Goal: Information Seeking & Learning: Learn about a topic

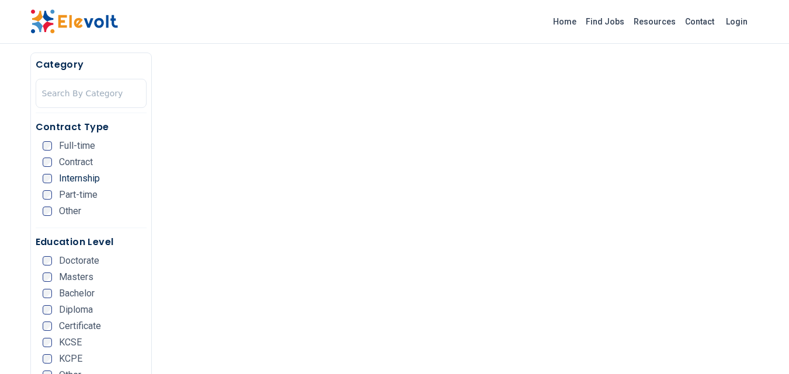
scroll to position [549, 0]
click at [581, 19] on link "Home" at bounding box center [564, 21] width 33 height 19
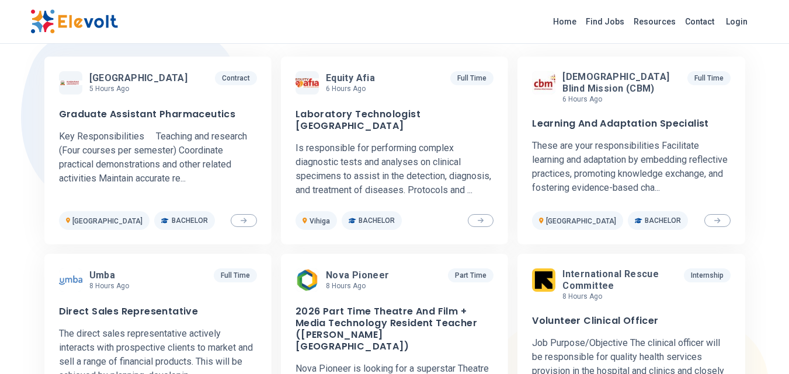
scroll to position [386, 0]
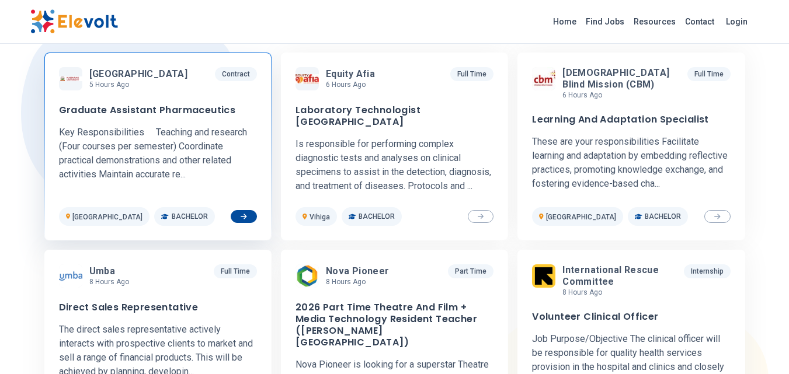
click at [201, 103] on div "Kabarak University 5 hours ago 10/06/2025 11/05/2025 Contract Graduate Assistan…" at bounding box center [158, 146] width 198 height 159
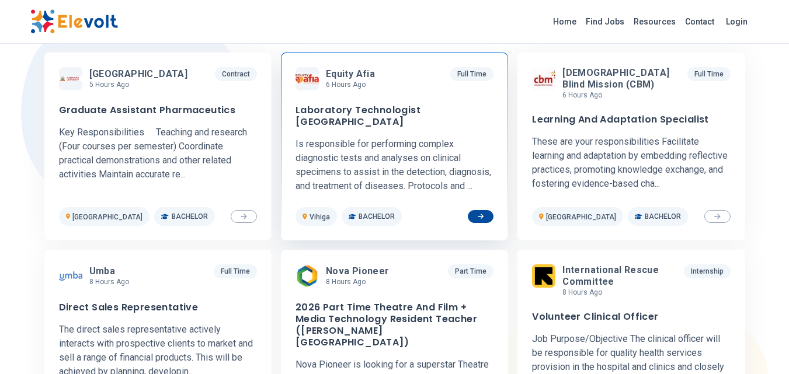
click at [375, 81] on p "6 hours ago" at bounding box center [353, 84] width 54 height 9
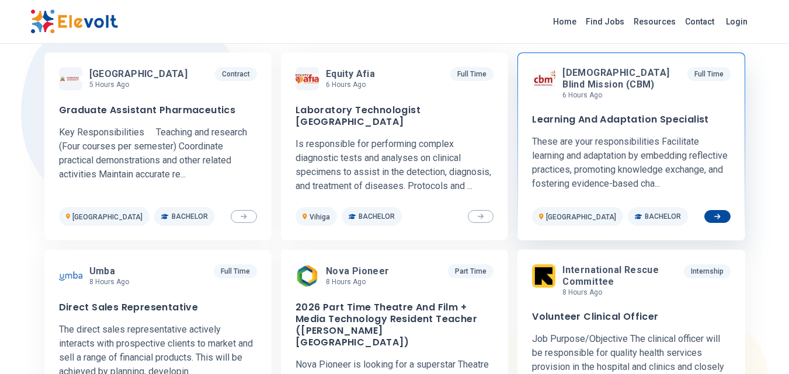
click at [593, 123] on h3 "Learning And Adaptation Specialist" at bounding box center [620, 120] width 177 height 12
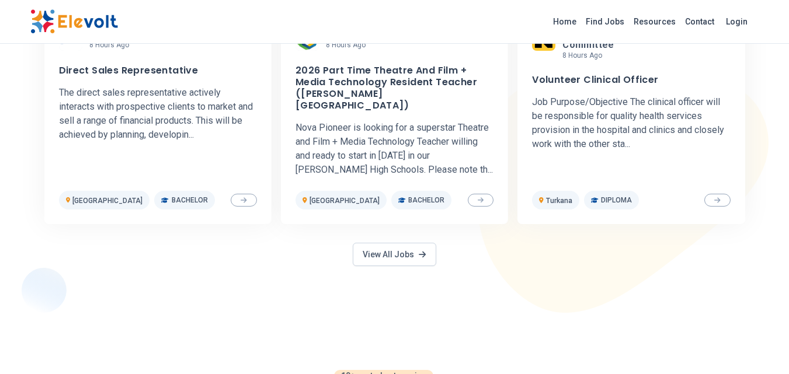
scroll to position [623, 0]
click at [395, 242] on link "View All Jobs" at bounding box center [394, 253] width 83 height 23
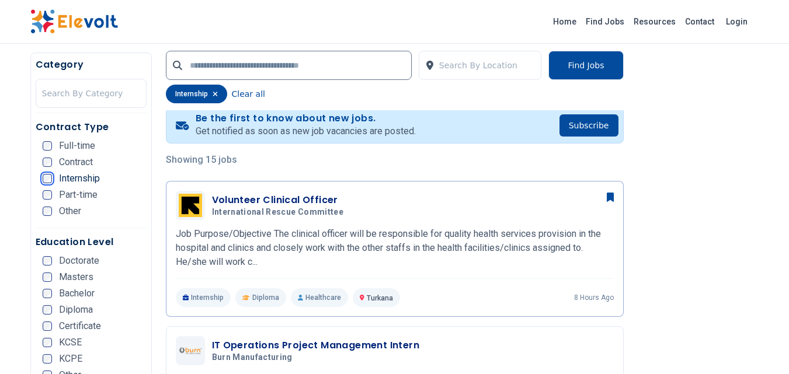
scroll to position [276, 0]
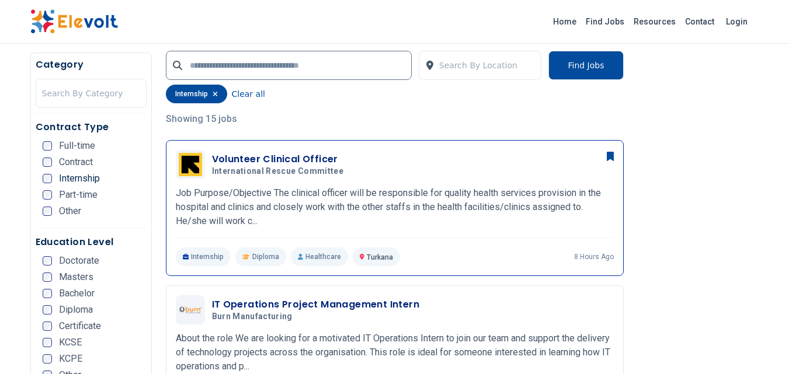
click at [236, 199] on p "Job Purpose/Objective The clinical officer will be responsible for quality heal…" at bounding box center [395, 207] width 438 height 42
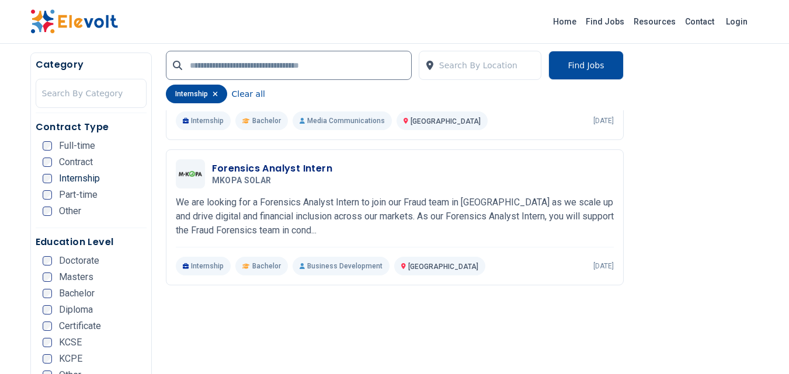
scroll to position [911, 0]
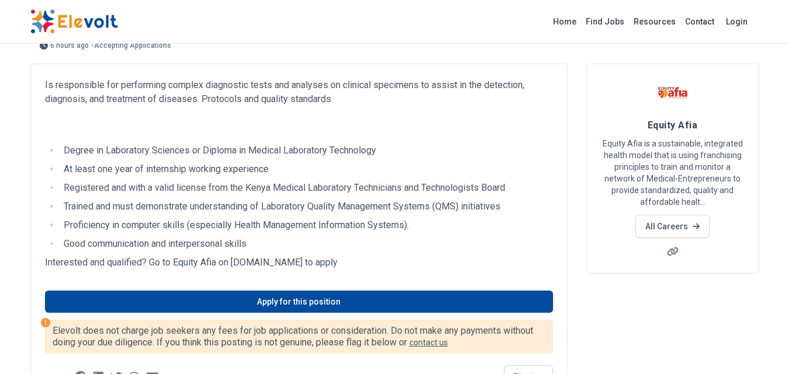
scroll to position [51, 0]
